Goal: Find specific page/section

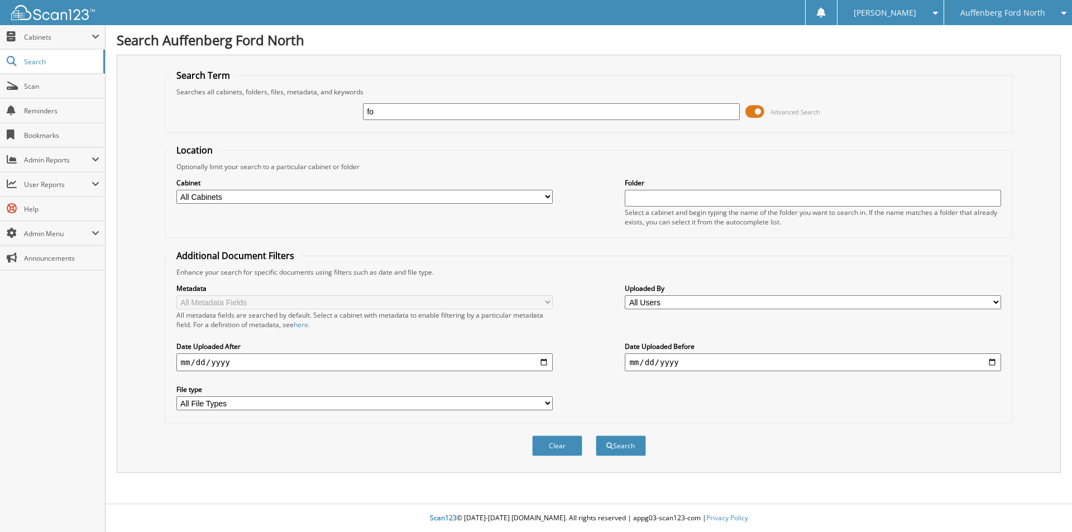
type input "f"
type input "travel reimbursement"
click at [596, 435] on button "Search" at bounding box center [621, 445] width 50 height 21
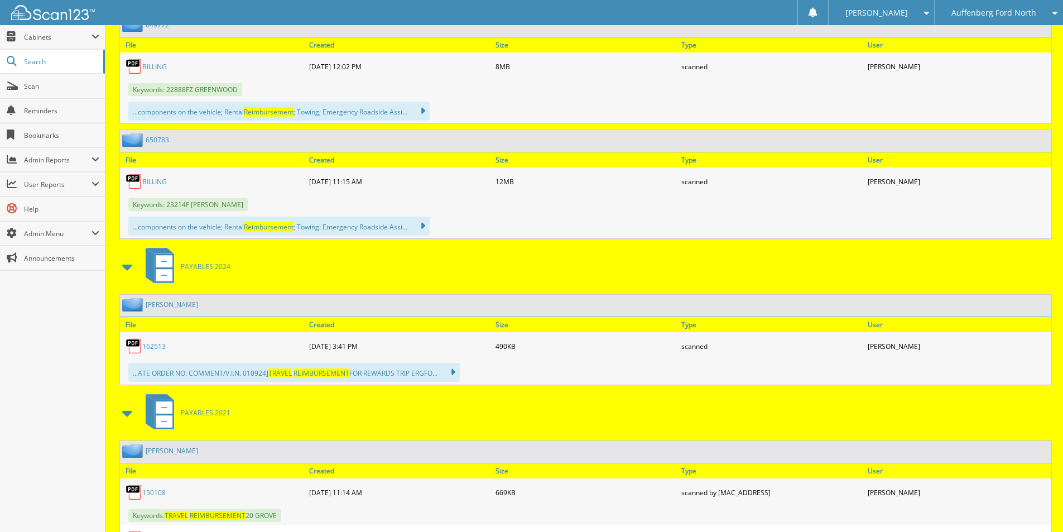
scroll to position [56305, 0]
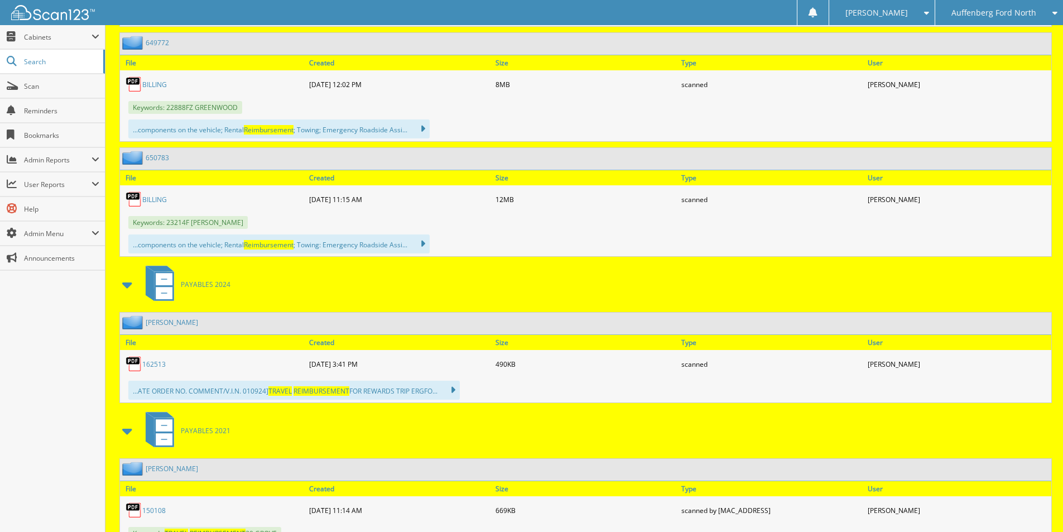
click at [156, 363] on link "162513" at bounding box center [153, 363] width 23 height 9
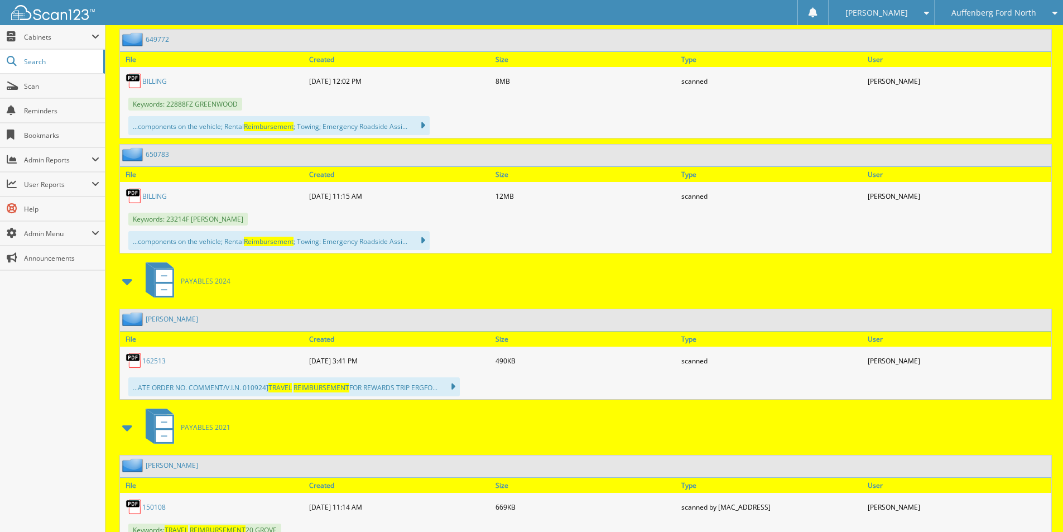
scroll to position [56640, 0]
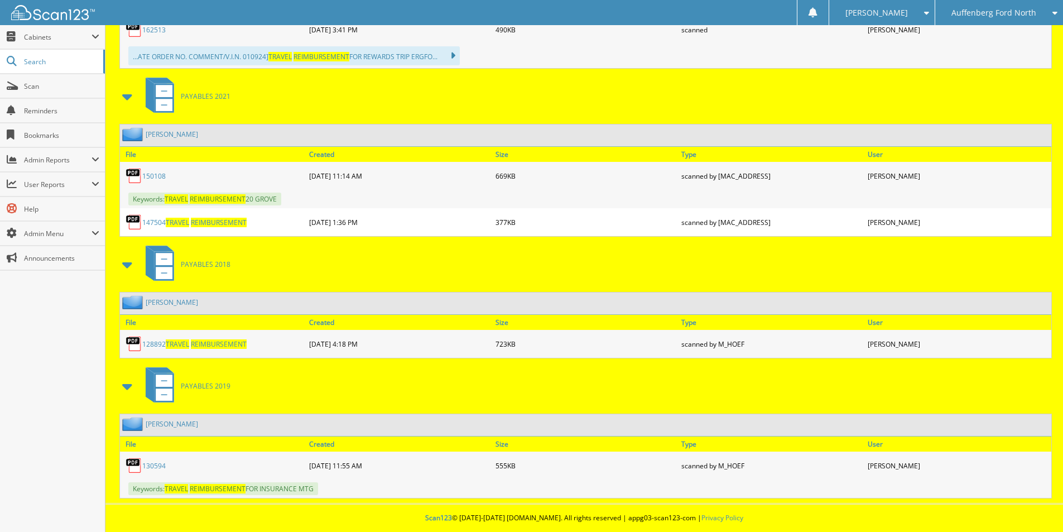
click at [151, 344] on link "128892 TRAVEL REIMBURSEMENT" at bounding box center [194, 343] width 104 height 9
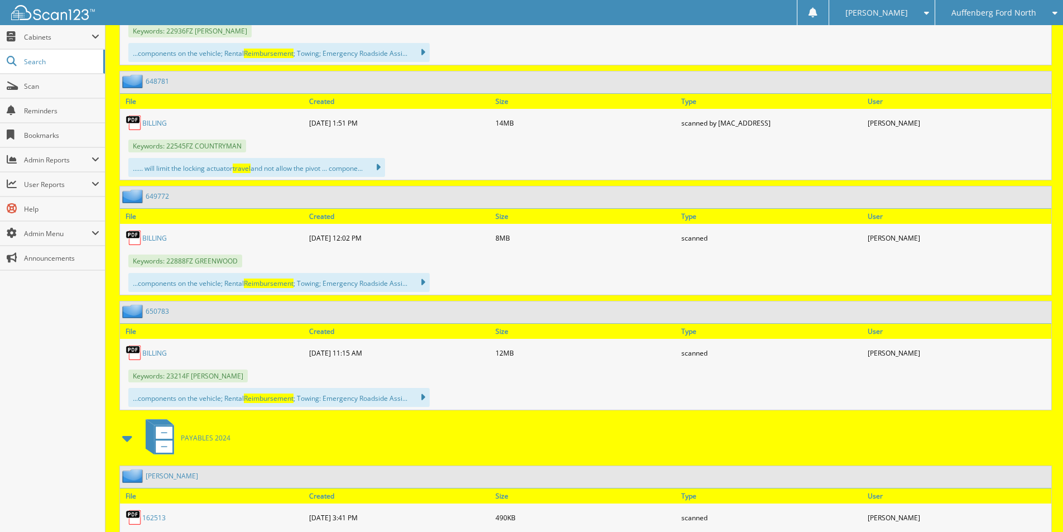
scroll to position [55970, 0]
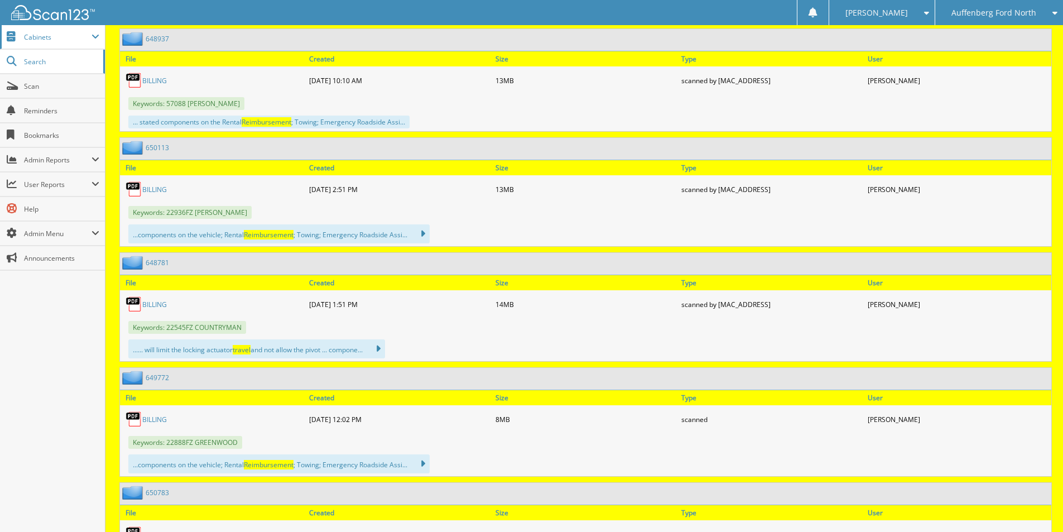
click at [86, 32] on span "Cabinets" at bounding box center [58, 36] width 68 height 9
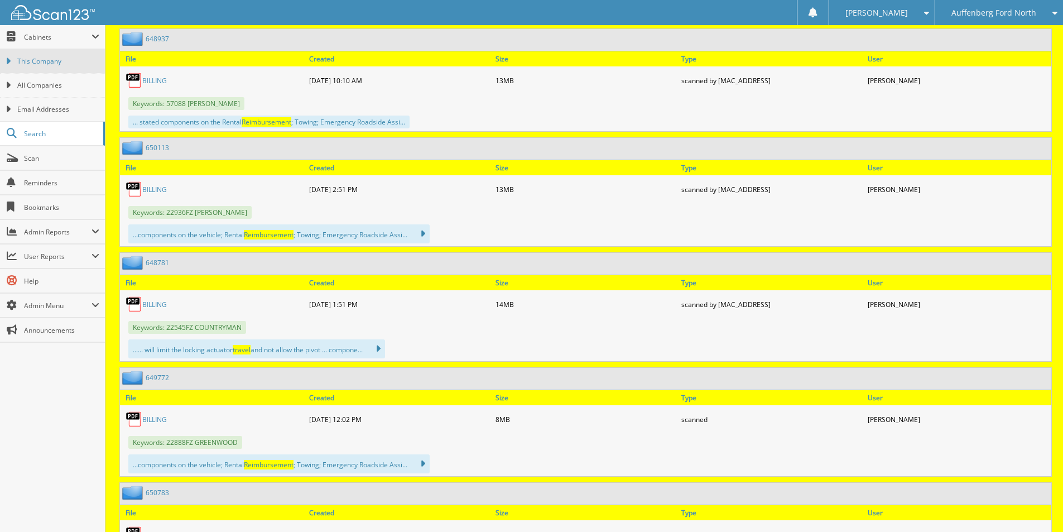
click at [71, 68] on link "This Company" at bounding box center [52, 61] width 105 height 24
